Goal: Contribute content

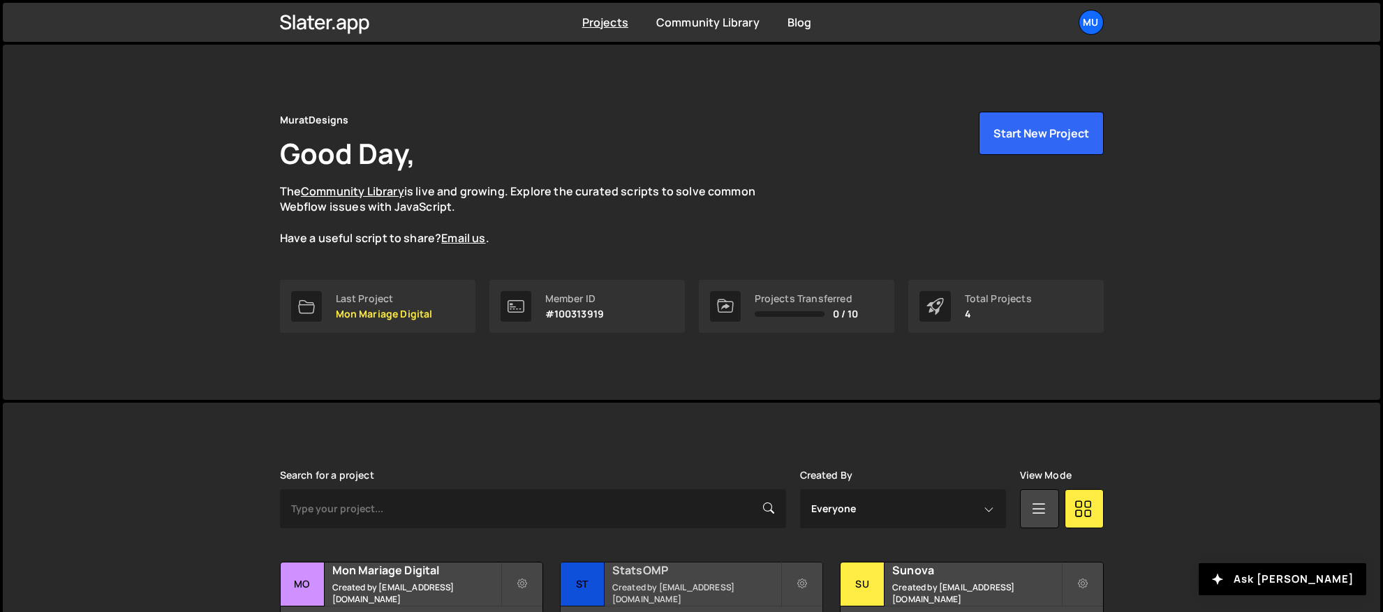
scroll to position [211, 0]
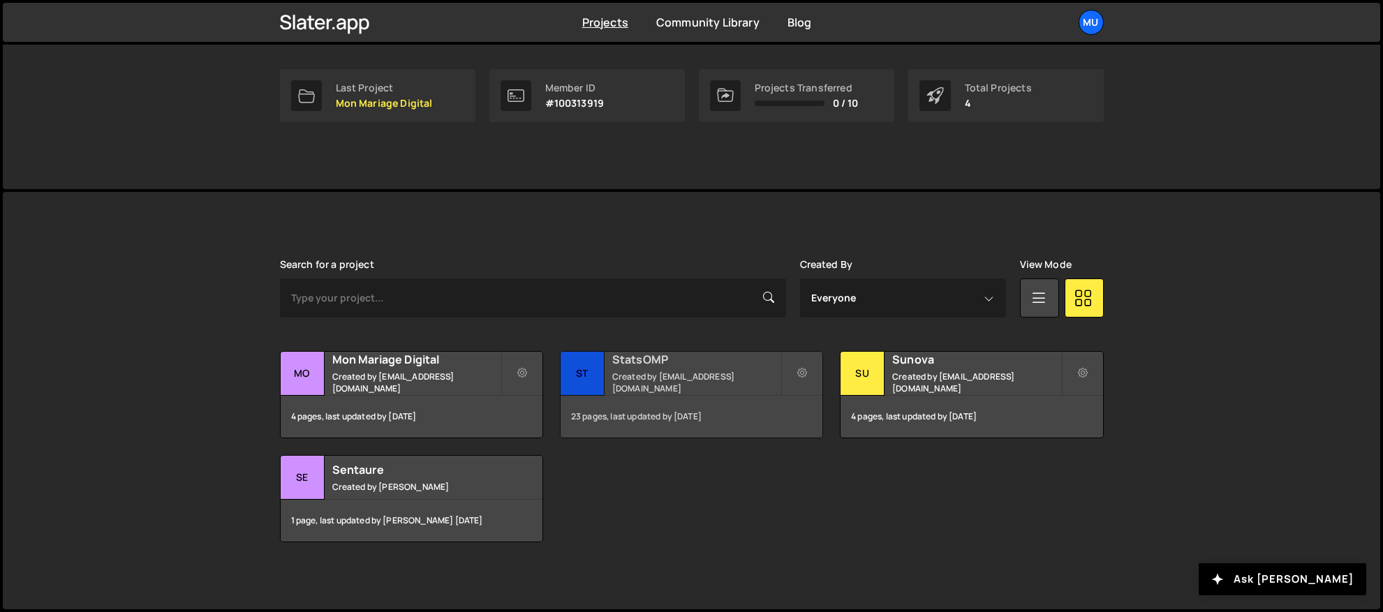
click at [647, 362] on h2 "StatsOMP" at bounding box center [696, 359] width 168 height 15
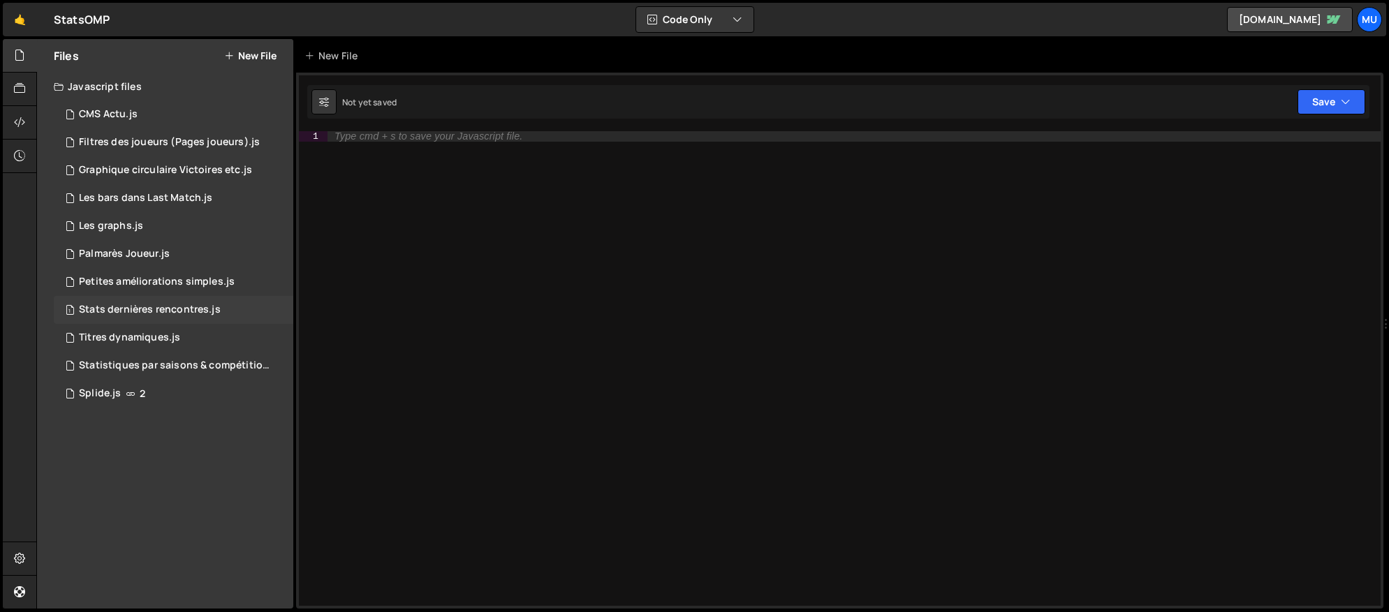
click at [142, 312] on div "Stats dernières rencontres.js" at bounding box center [150, 310] width 142 height 13
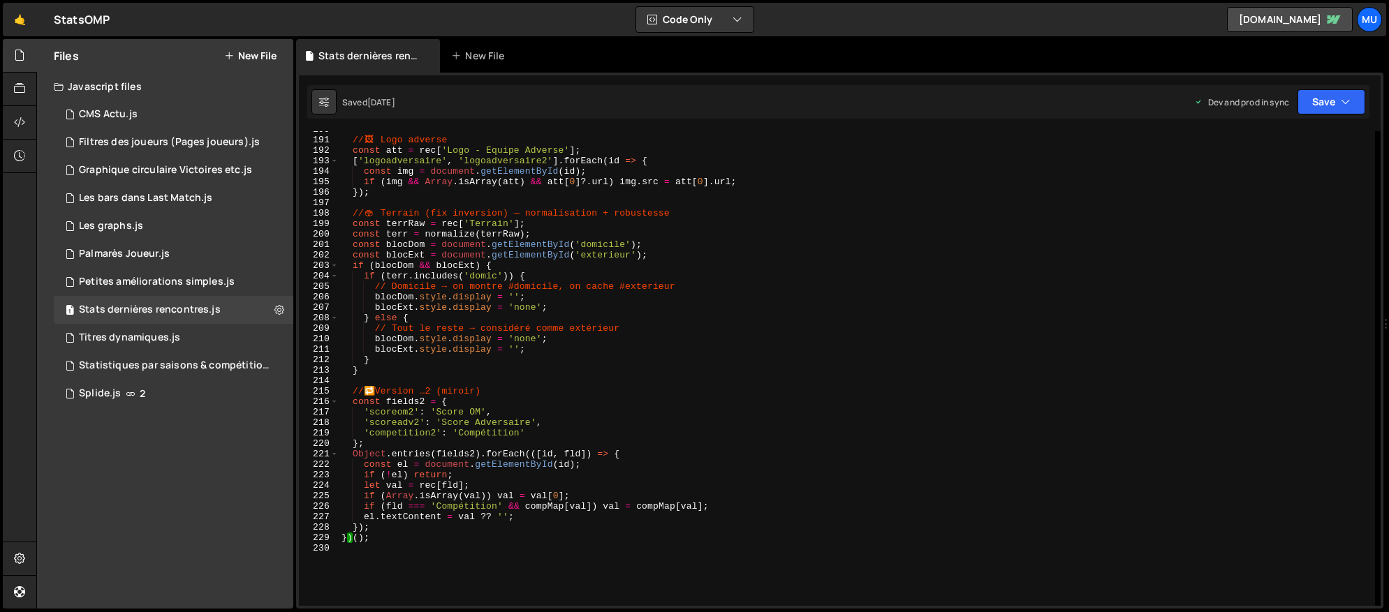
scroll to position [2167, 0]
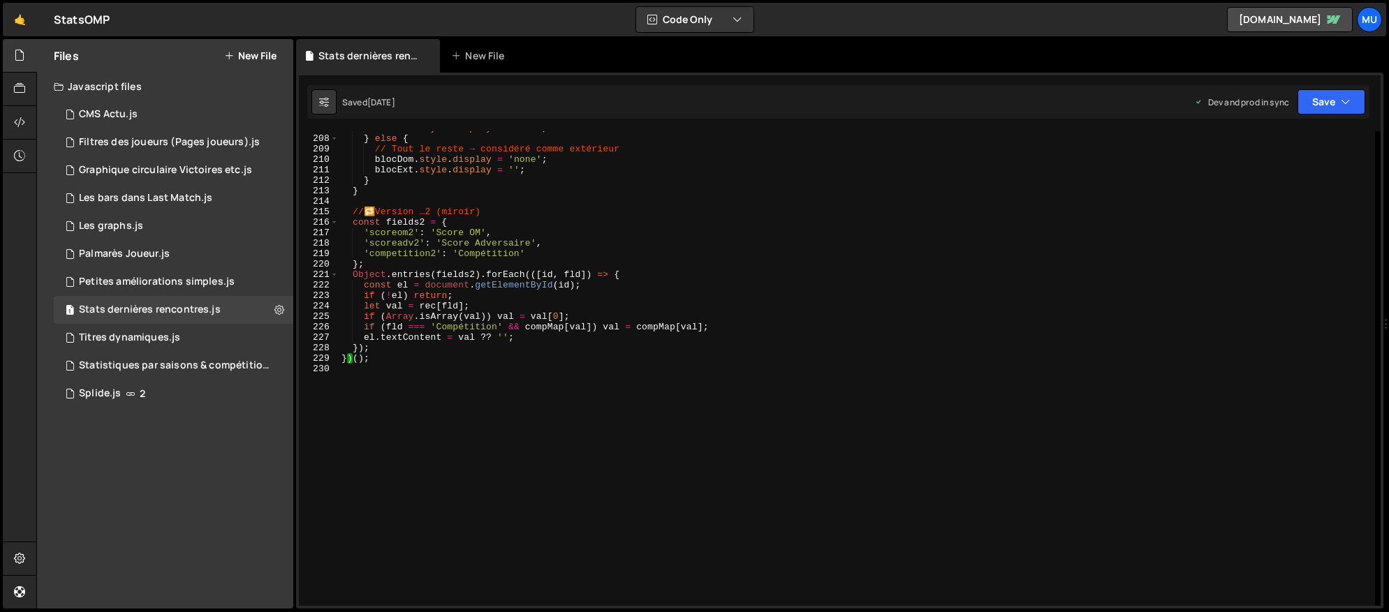
click at [538, 363] on div "blocExt . style . display = 'none' ; } else { // Tout le reste → considéré comm…" at bounding box center [857, 371] width 1036 height 496
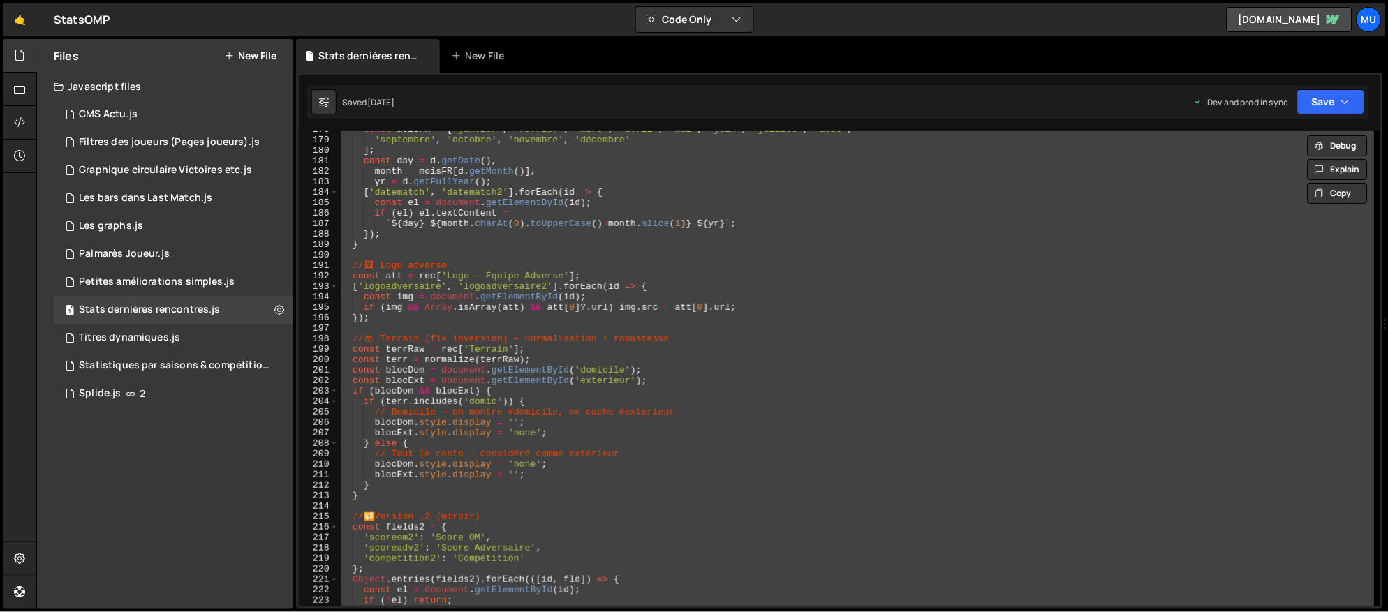
scroll to position [1775, 0]
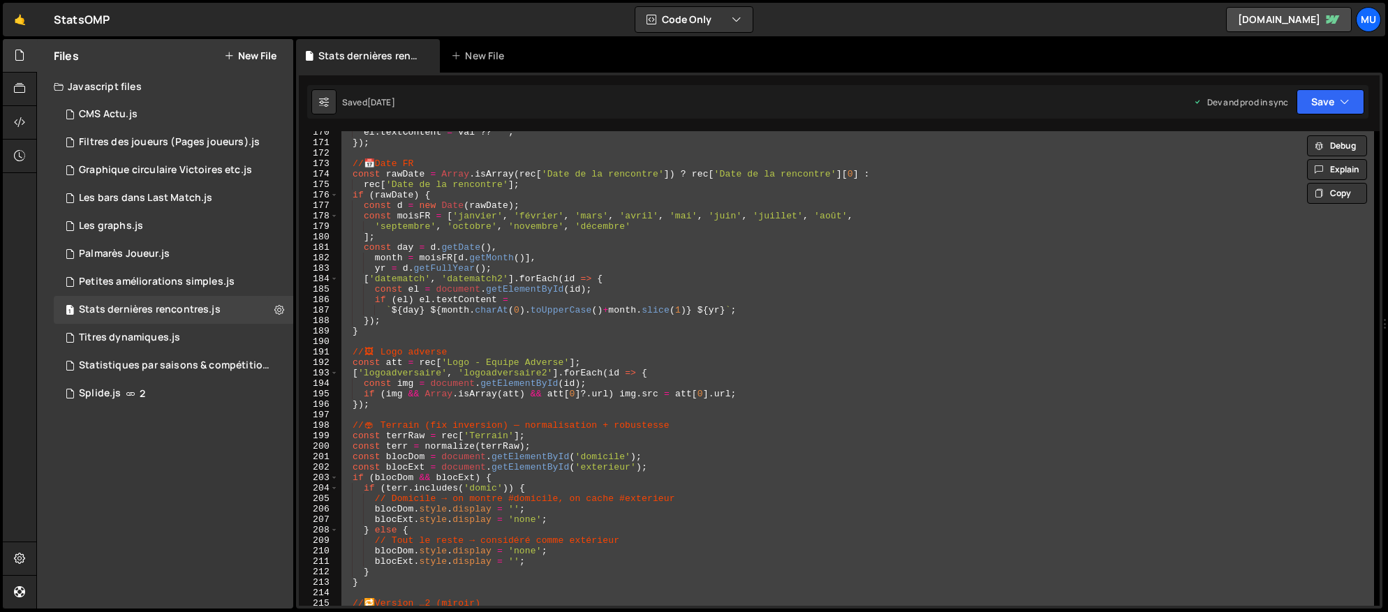
click at [742, 395] on div "el . textContent = val ?? '' ; }) ; // 📅 Date FR const rawDate = Array . isArra…" at bounding box center [857, 368] width 1036 height 475
type textarea "if (img && Array.isArray(att) && att[0]?.url) img.src = att[0].url;"
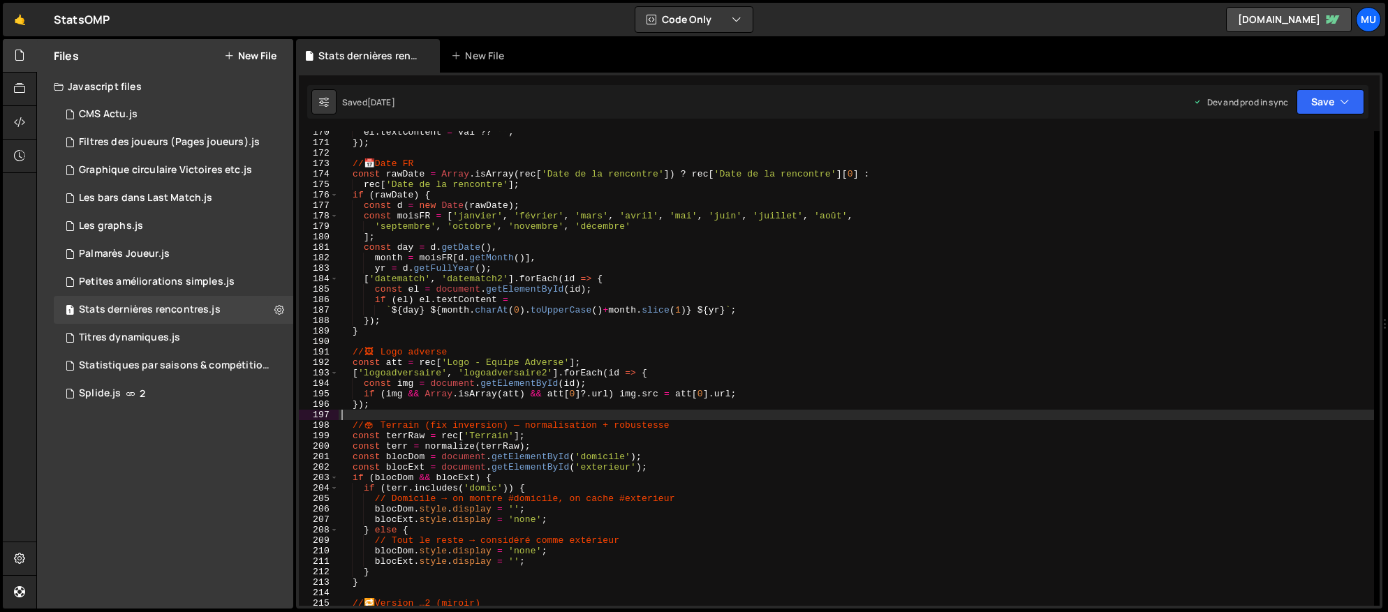
click at [652, 412] on div "el . textContent = val ?? '' ; }) ; // 📅 Date FR const rawDate = Array . isArra…" at bounding box center [857, 375] width 1036 height 496
type textarea "})();"
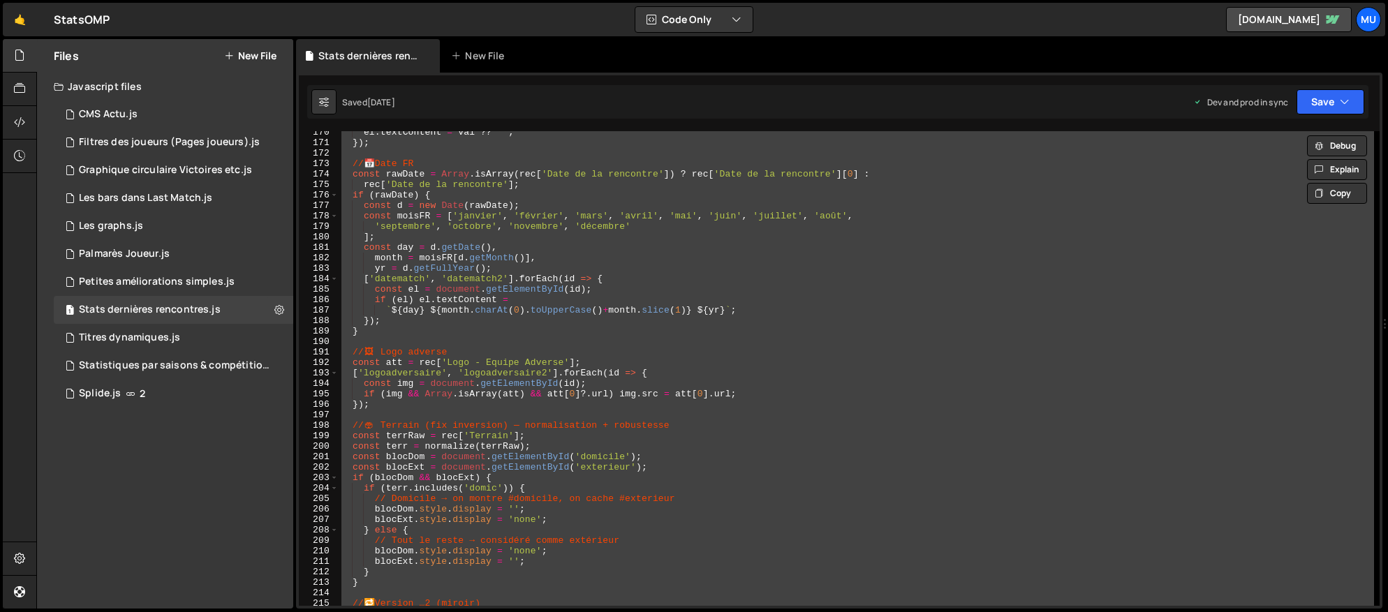
paste textarea
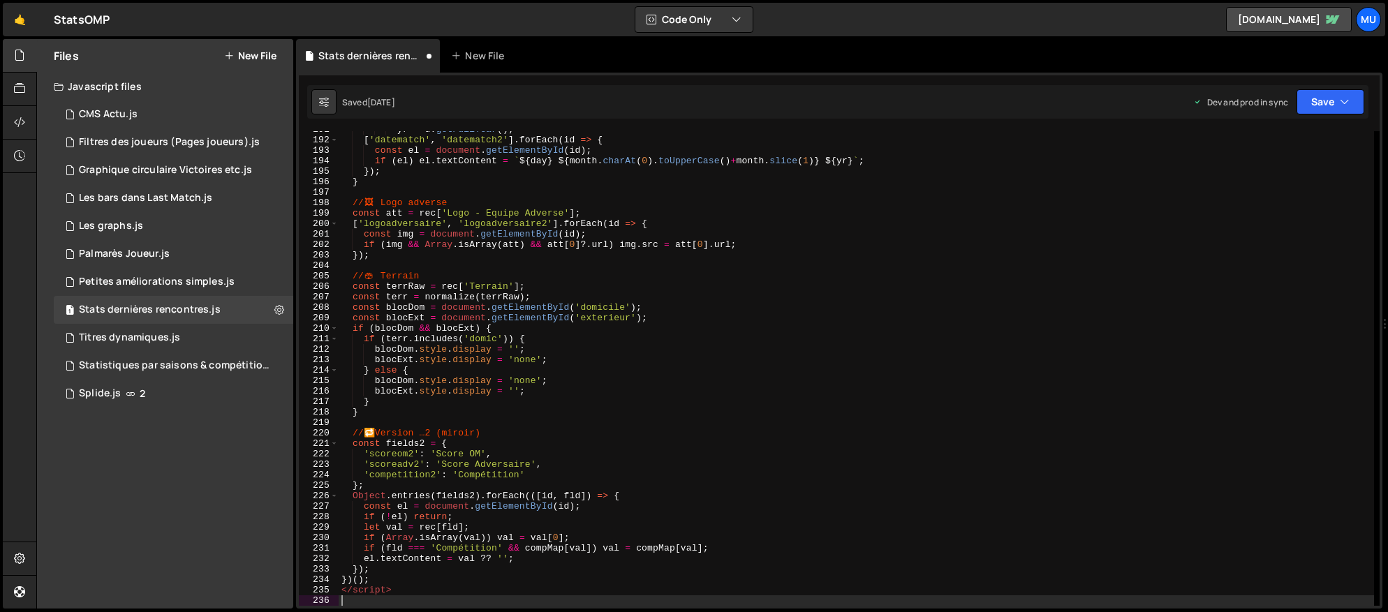
scroll to position [1997, 0]
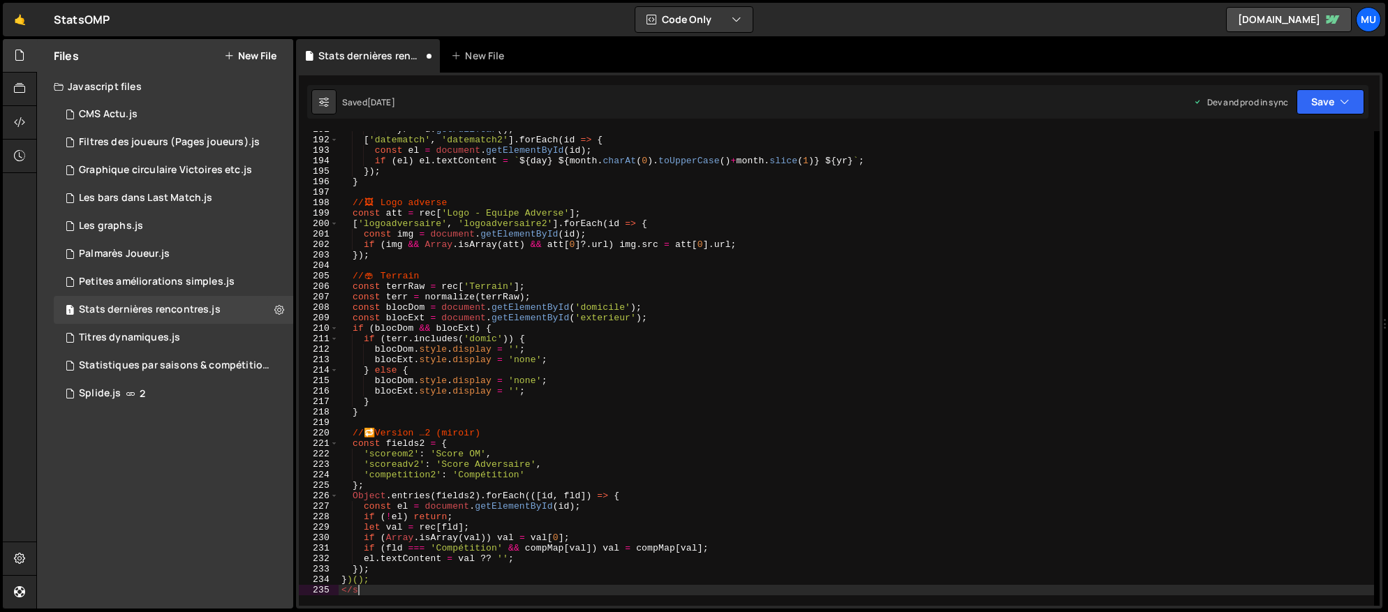
type textarea "<"
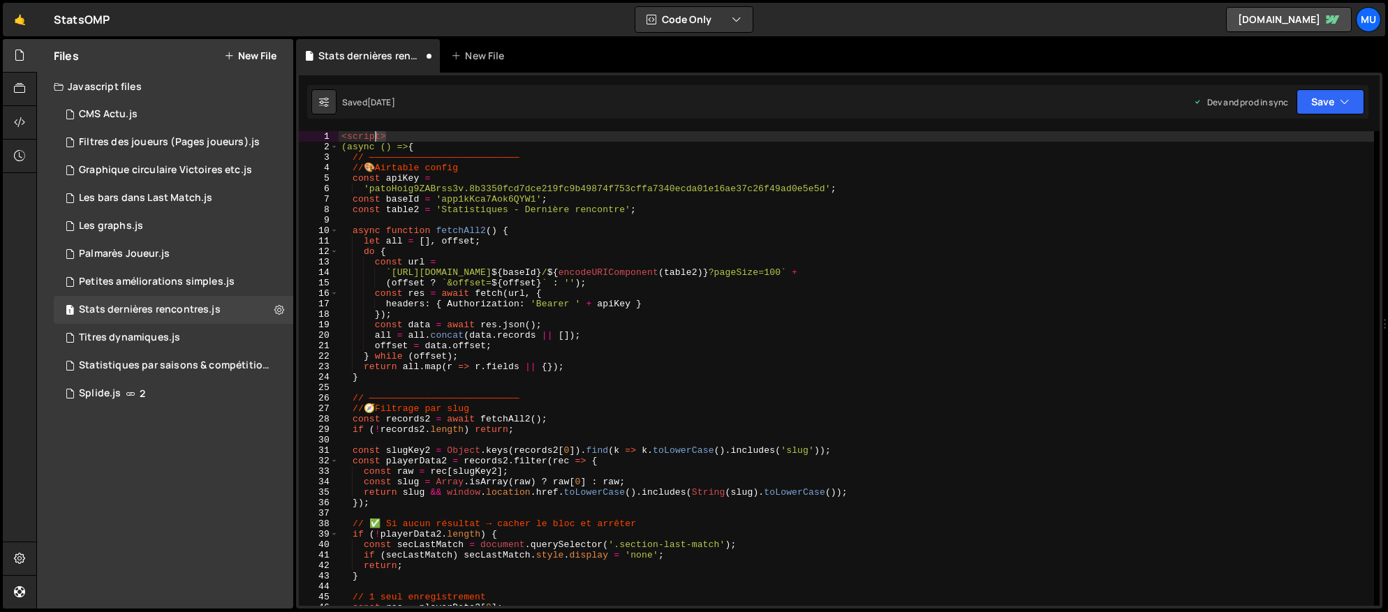
drag, startPoint x: 388, startPoint y: 133, endPoint x: 323, endPoint y: 138, distance: 65.1
click at [323, 138] on div "1 2 3 4 5 6 7 8 9 10 11 12 13 14 15 16 17 18 19 20 21 22 23 24 25 26 27 28 29 3…" at bounding box center [839, 368] width 1081 height 475
type textarea "<script>"
click at [343, 142] on div "( async ( ) => { // ——————————————————————————— // 🎨 Airtable config const apiK…" at bounding box center [857, 379] width 1036 height 496
type textarea "(async () => {"
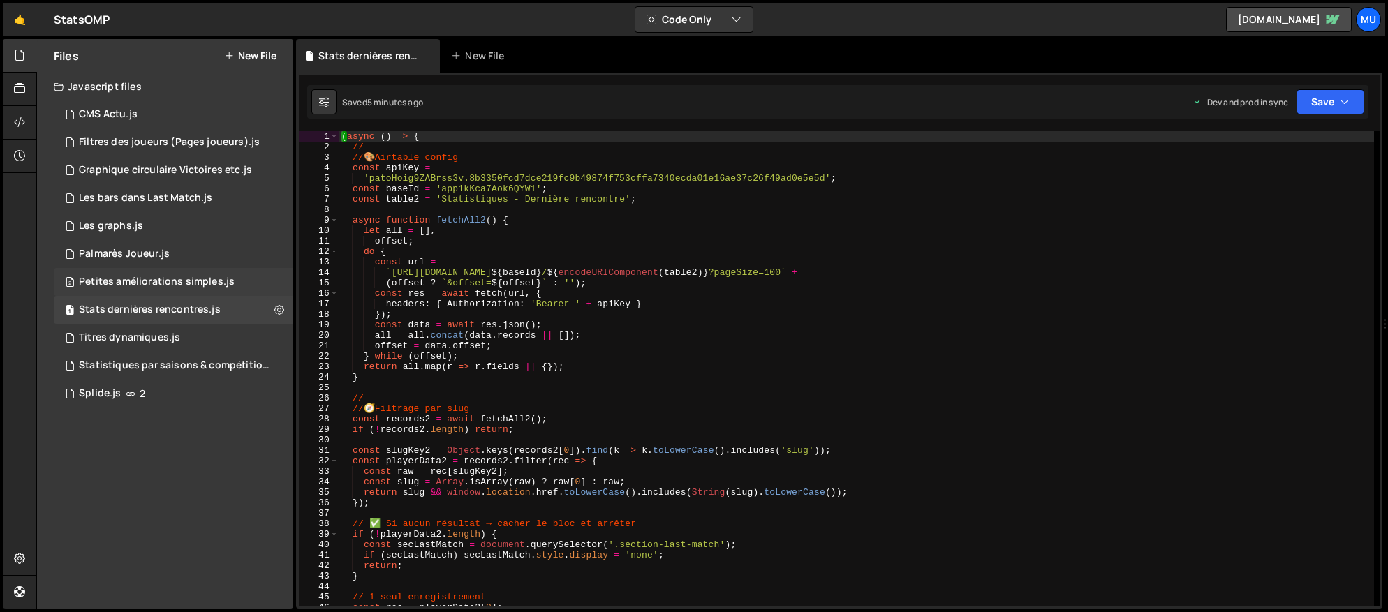
click at [151, 282] on div "Petites améliorations simples.js" at bounding box center [157, 282] width 156 height 13
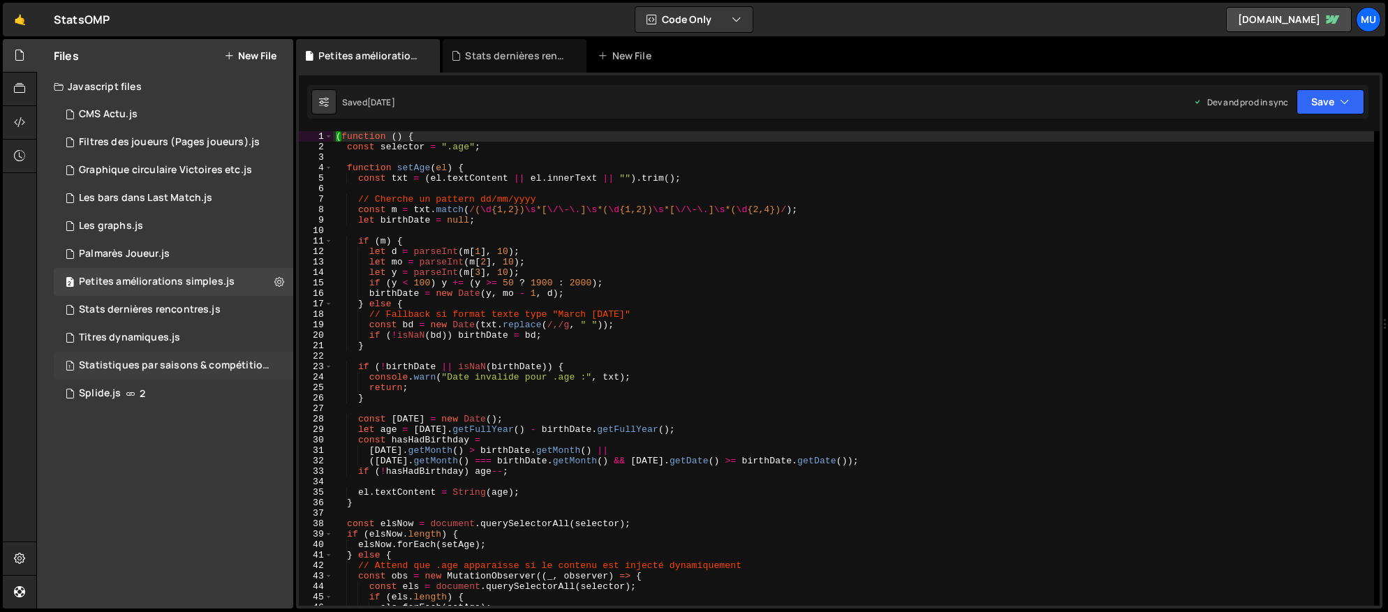
click at [156, 360] on div "Statistiques par saisons & compétitions.js" at bounding box center [175, 366] width 193 height 13
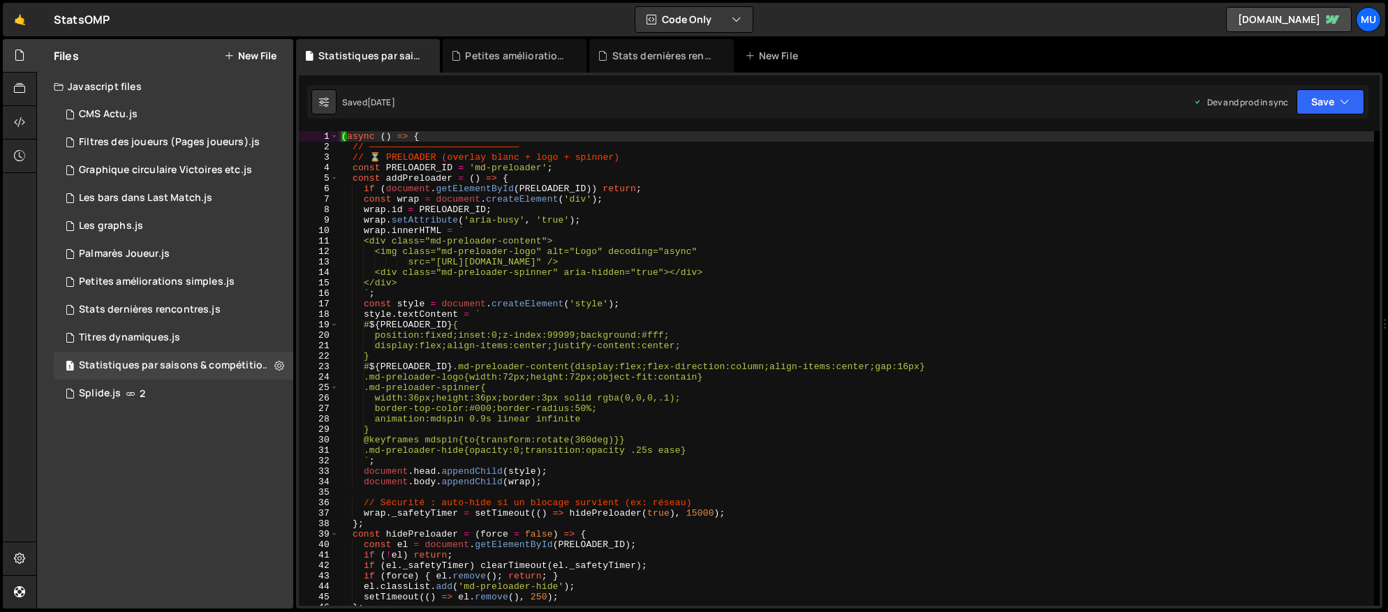
scroll to position [8962, 0]
click at [571, 304] on div "( async ( ) => { // ——————————————————————————— // ⏳ PRELOADER (overlay blanc +…" at bounding box center [857, 379] width 1036 height 496
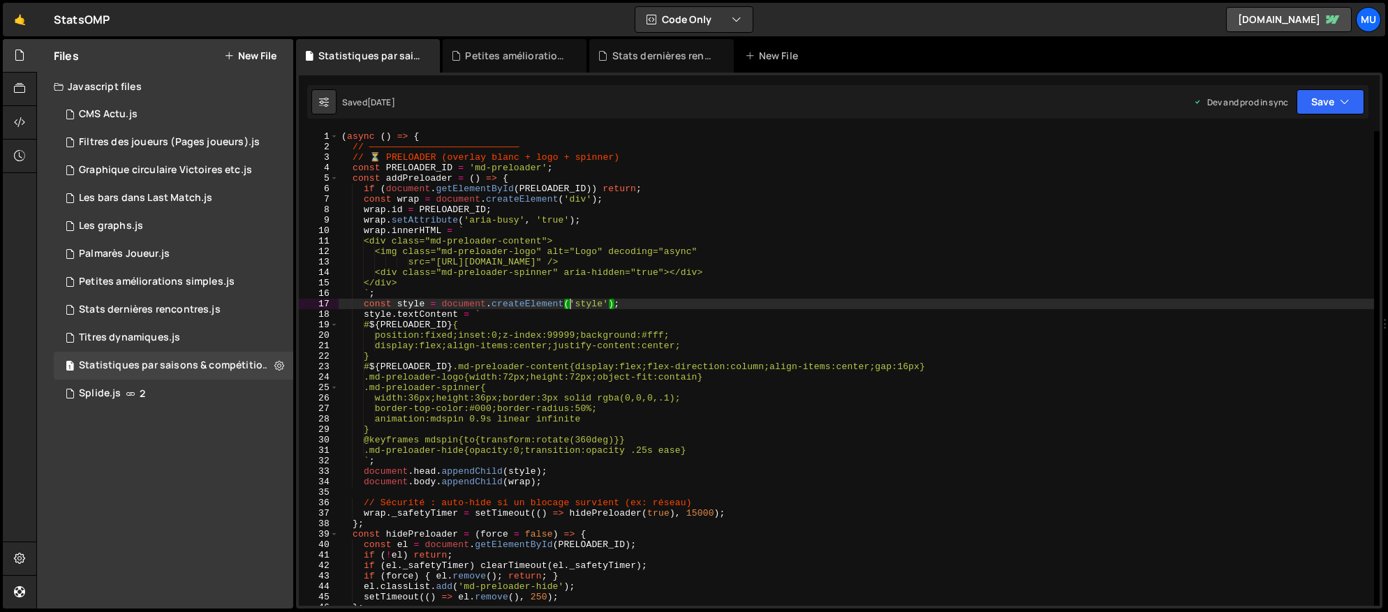
click at [635, 243] on div "( async ( ) => { // ——————————————————————————— // ⏳ PRELOADER (overlay blanc +…" at bounding box center [857, 379] width 1036 height 496
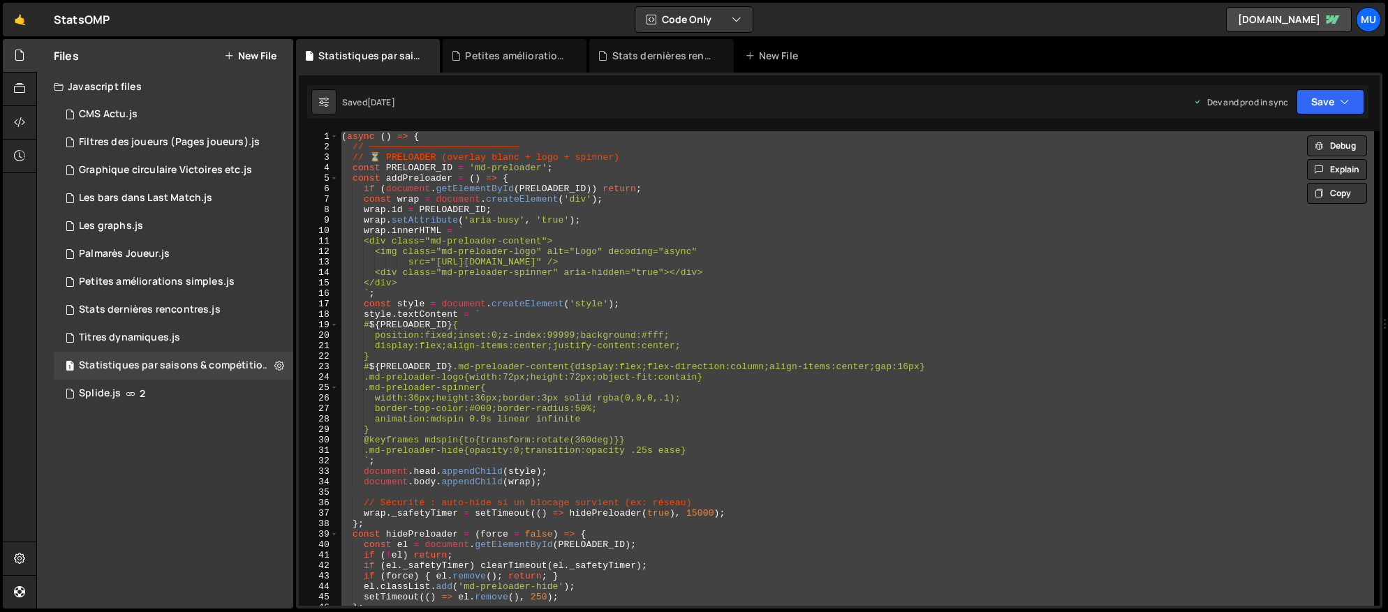
click at [601, 348] on div "( async ( ) => { // ——————————————————————————— // ⏳ PRELOADER (overlay blanc +…" at bounding box center [857, 368] width 1036 height 475
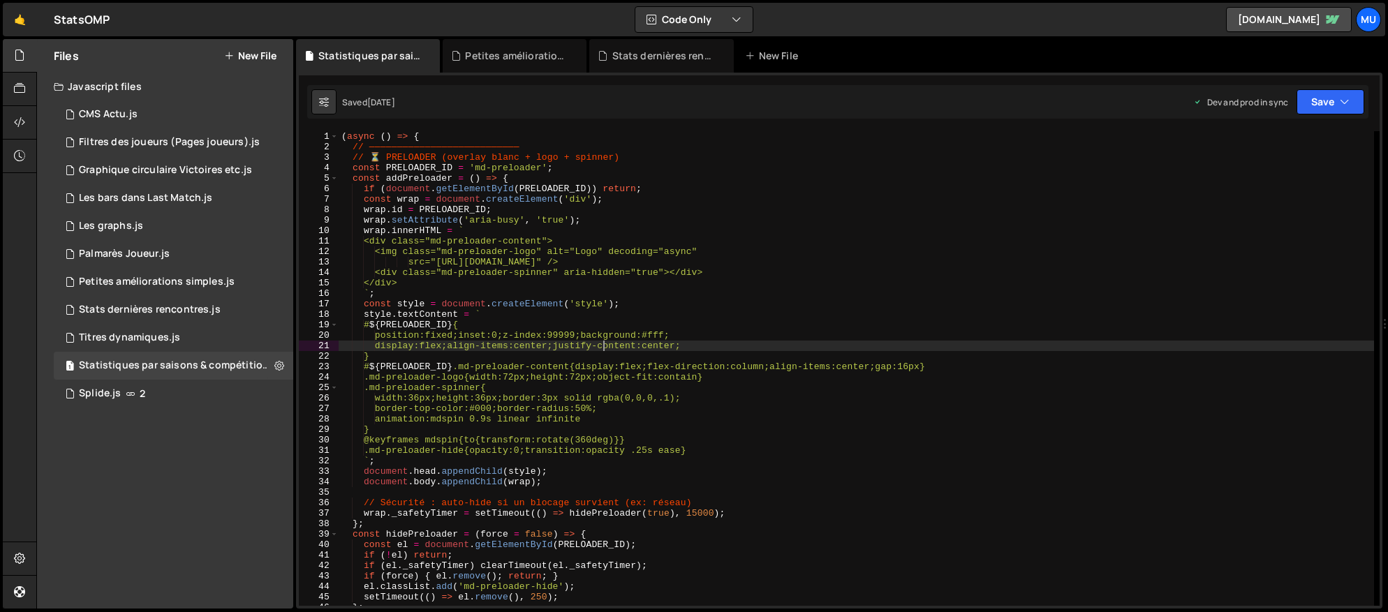
type textarea "})();"
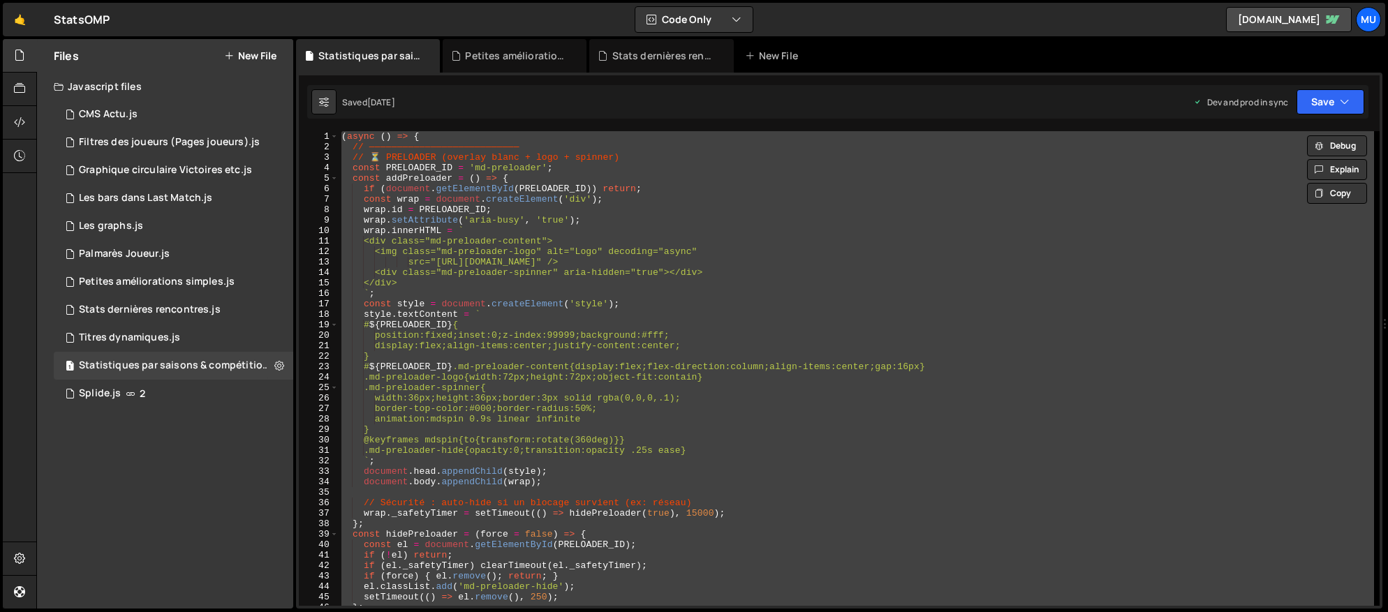
paste textarea
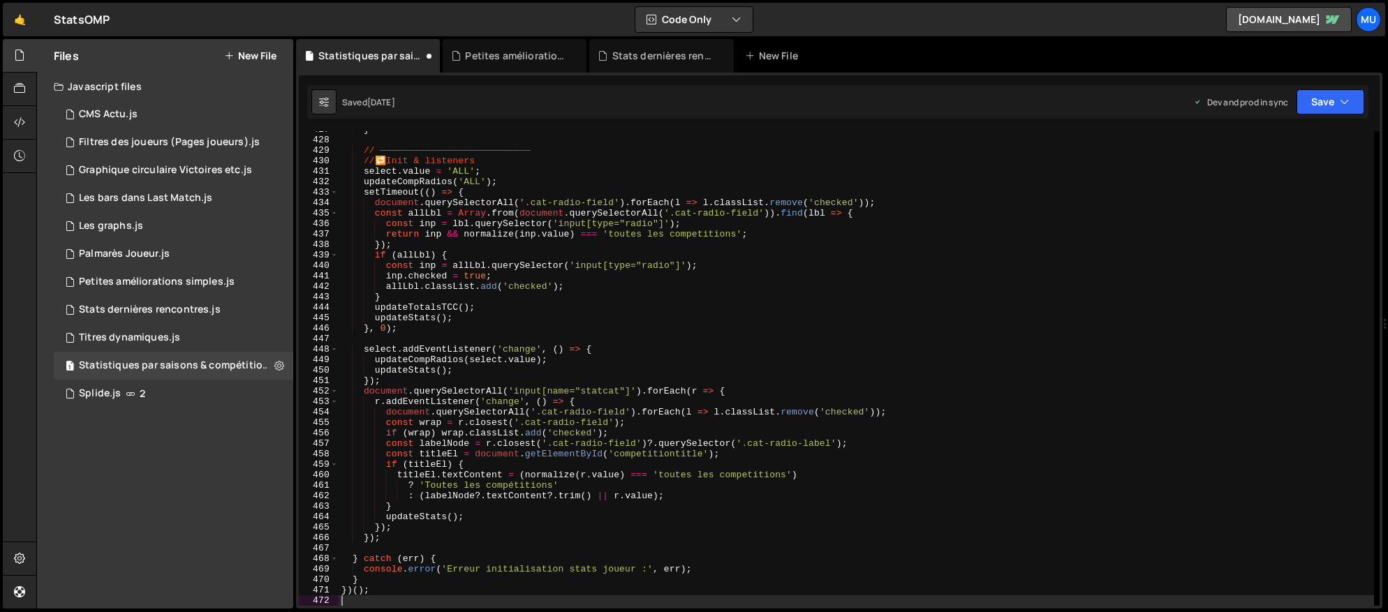
type textarea "updateStats();"
